Goal: Entertainment & Leisure: Consume media (video, audio)

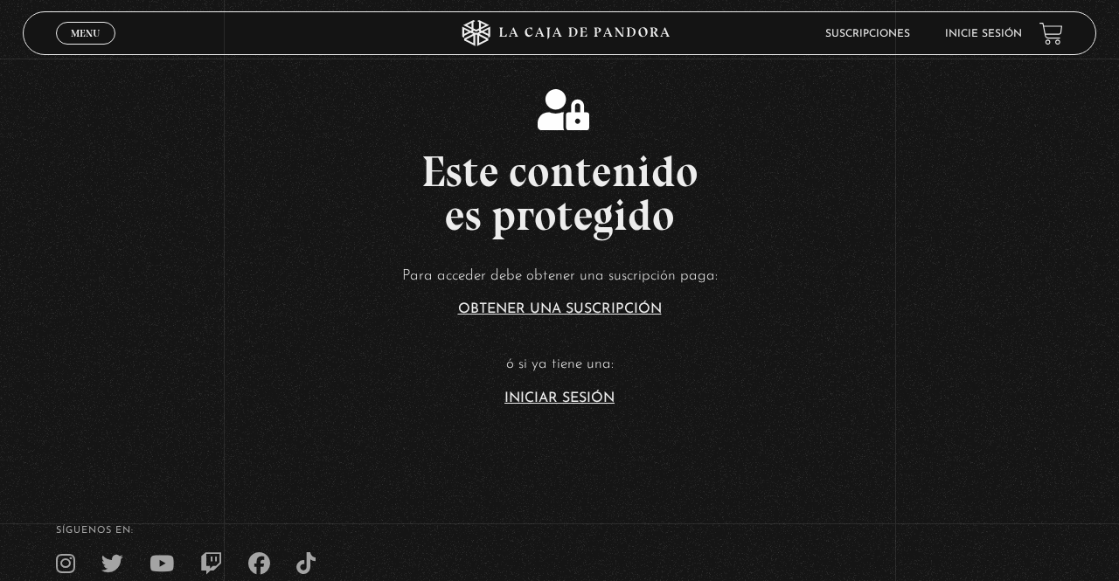
click at [601, 406] on link "Iniciar Sesión" at bounding box center [559, 399] width 110 height 14
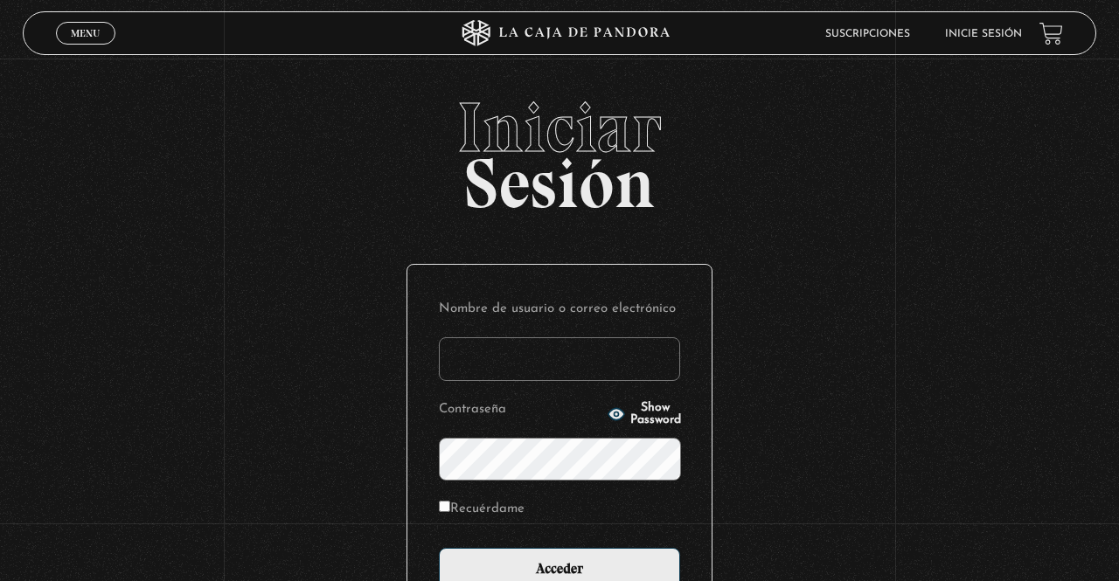
click at [549, 379] on input "Nombre de usuario o correo electrónico" at bounding box center [559, 359] width 241 height 44
type input "YoliG"
click at [439, 548] on input "Acceder" at bounding box center [559, 570] width 241 height 44
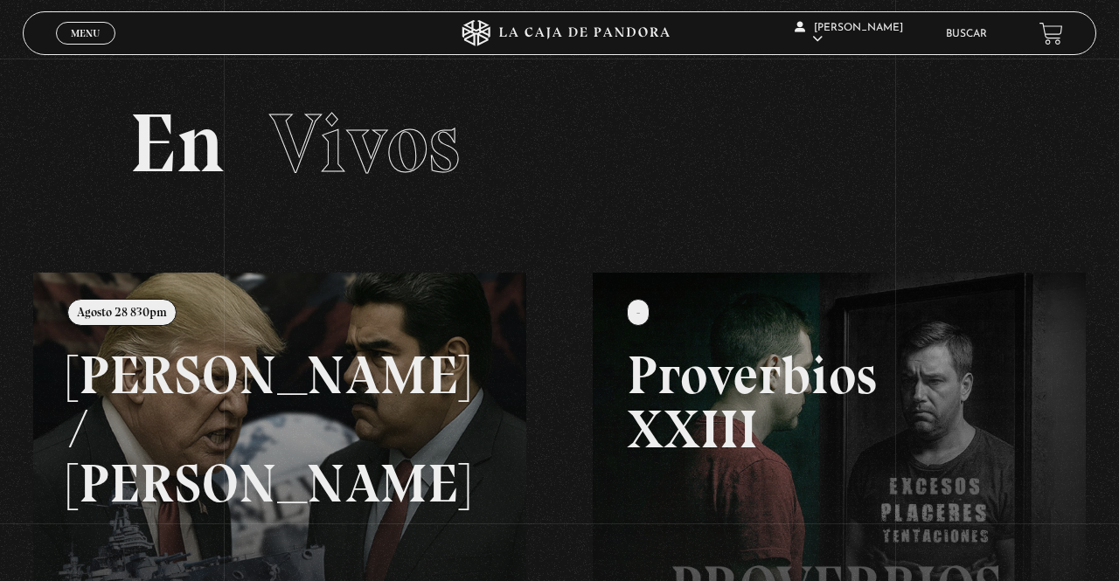
click at [81, 28] on link "Menu Cerrar" at bounding box center [85, 33] width 59 height 23
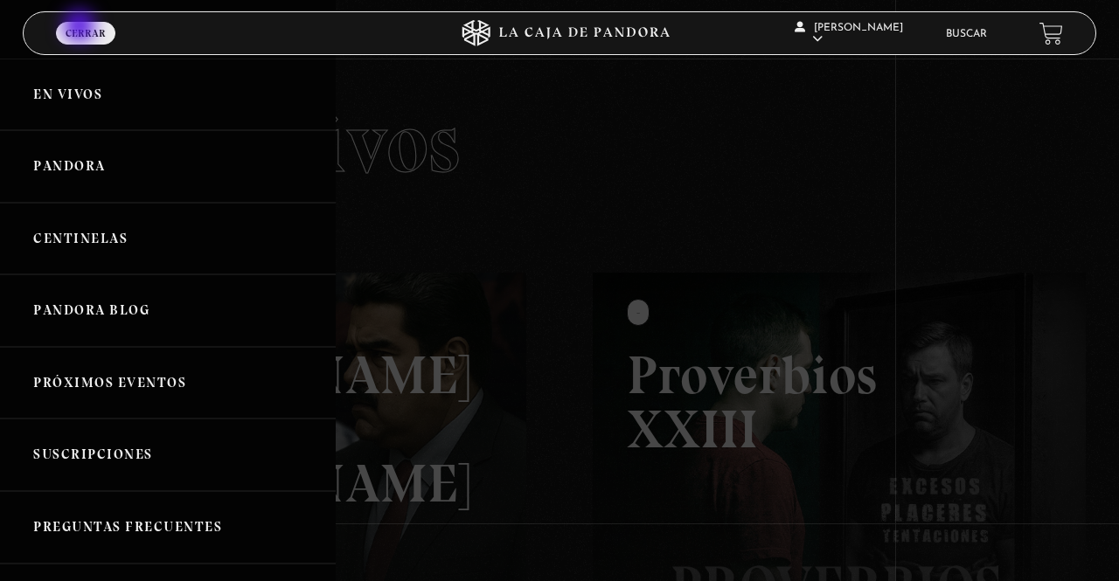
click at [106, 242] on link "Centinelas" at bounding box center [168, 239] width 336 height 73
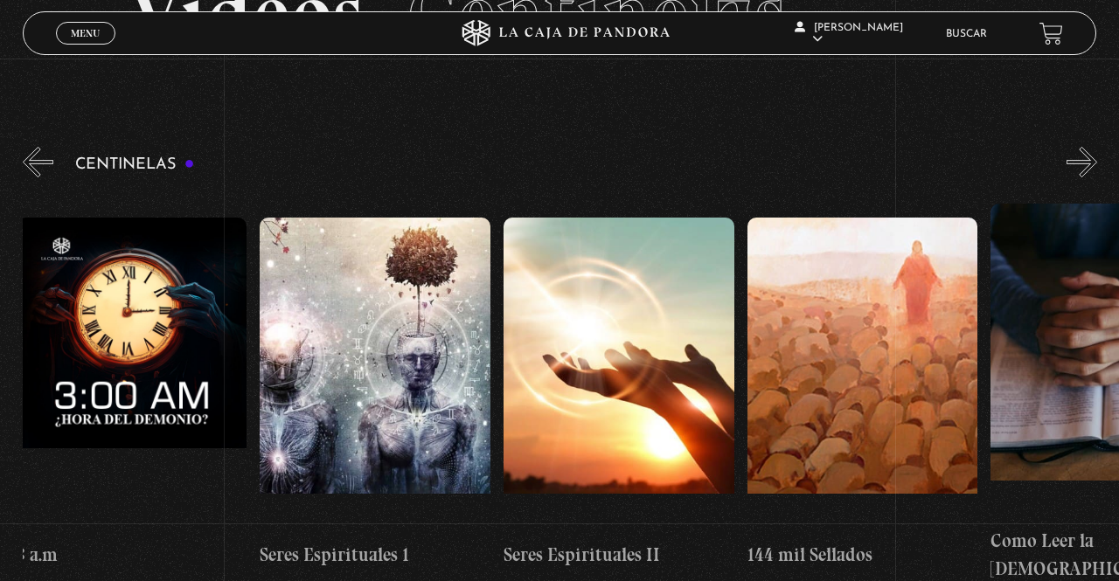
scroll to position [0, 22172]
click at [393, 364] on figure at bounding box center [375, 375] width 231 height 315
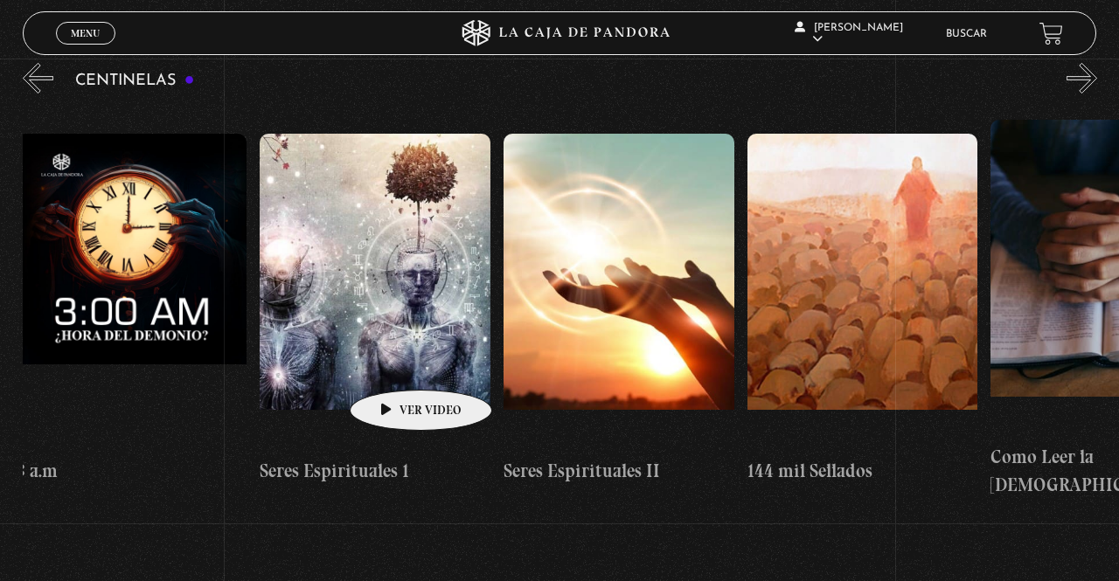
scroll to position [0, 22165]
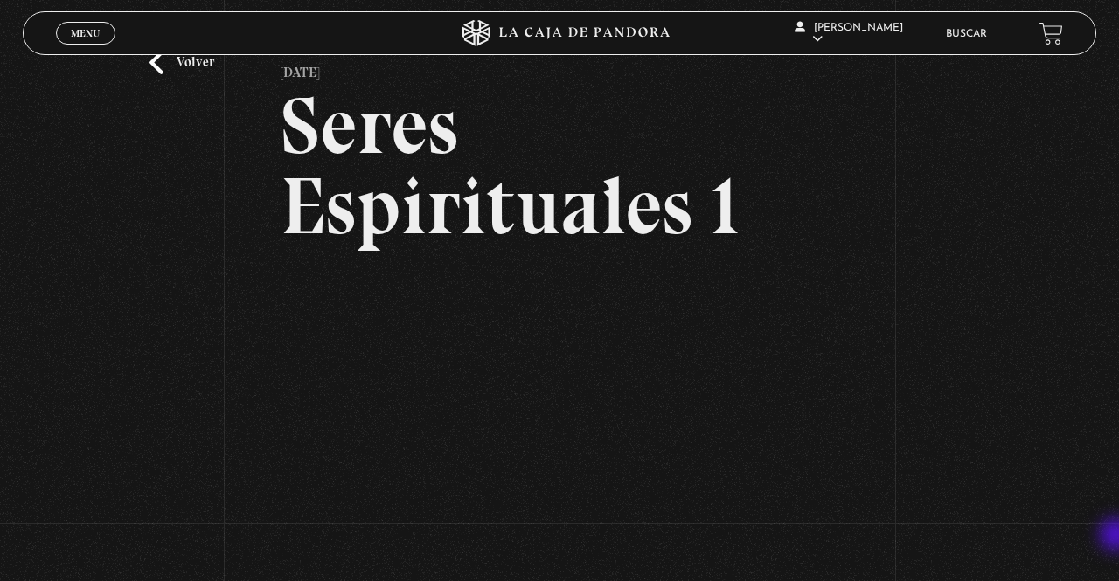
scroll to position [67, 0]
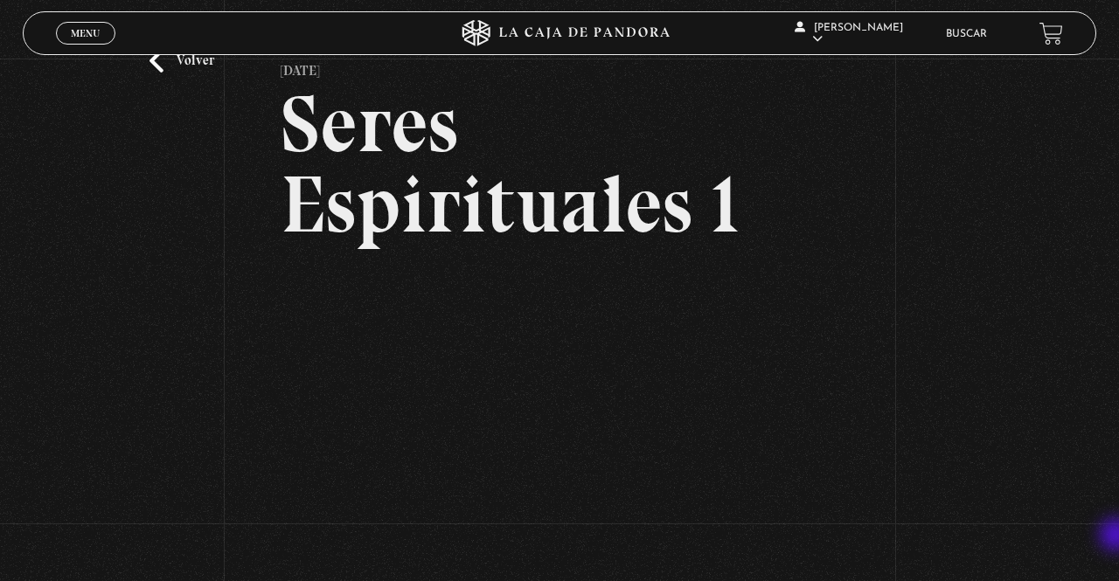
click at [7, 38] on div "Volver 6 julio, 2021 Seres Espirituales 1 WhatsApp Twitter Messenger Email" at bounding box center [559, 328] width 1119 height 675
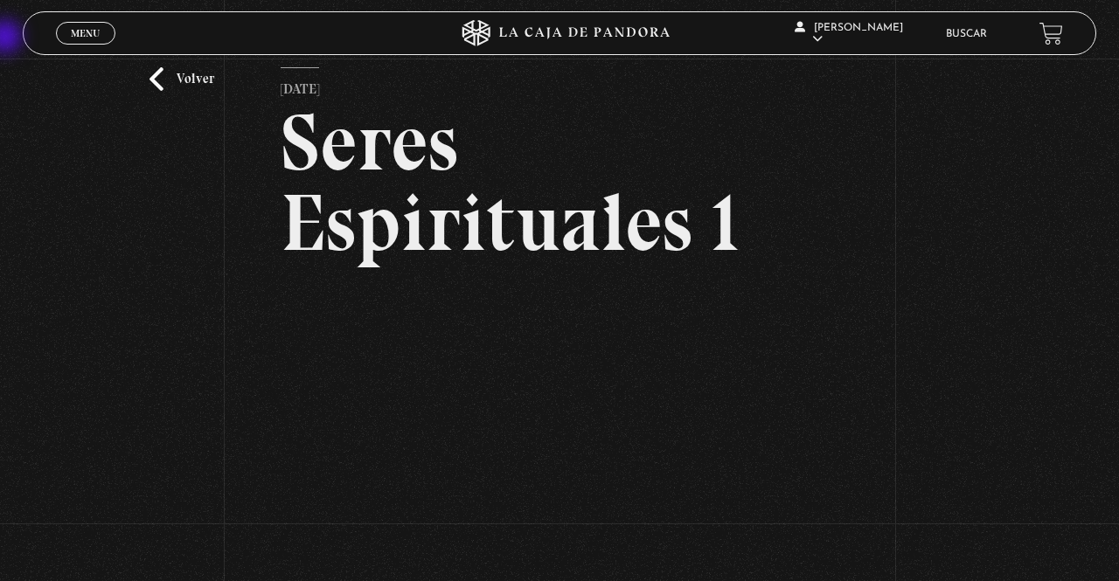
scroll to position [0, 0]
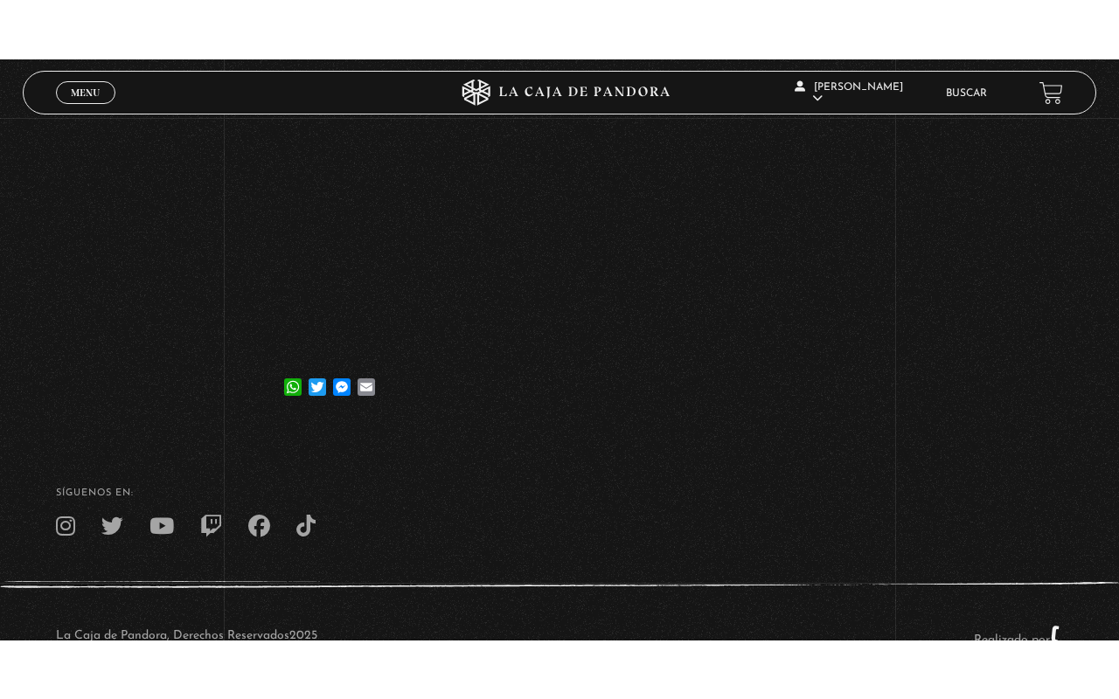
scroll to position [309, 0]
